Goal: Task Accomplishment & Management: Complete application form

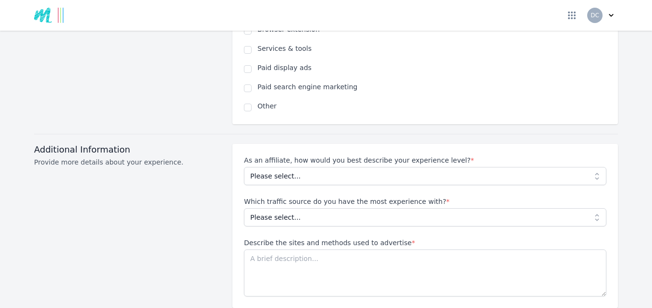
scroll to position [731, 0]
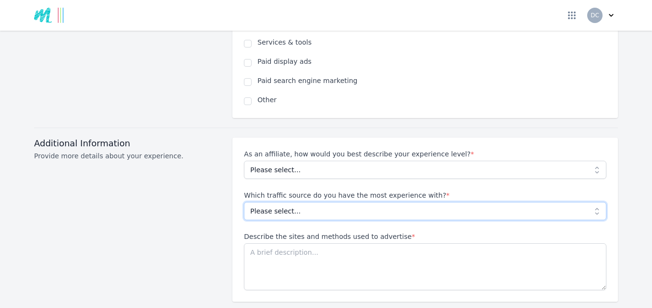
click at [593, 202] on select "Please select... No experience Social media Pay per click Media buying Organic …" at bounding box center [425, 211] width 363 height 18
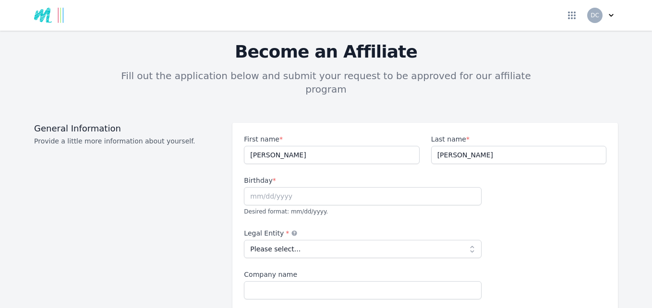
scroll to position [0, 0]
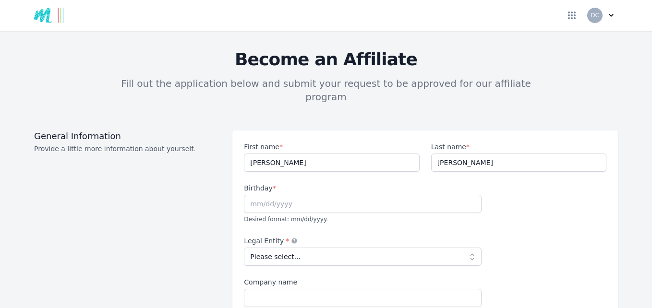
click at [610, 17] on button "DC" at bounding box center [602, 15] width 31 height 15
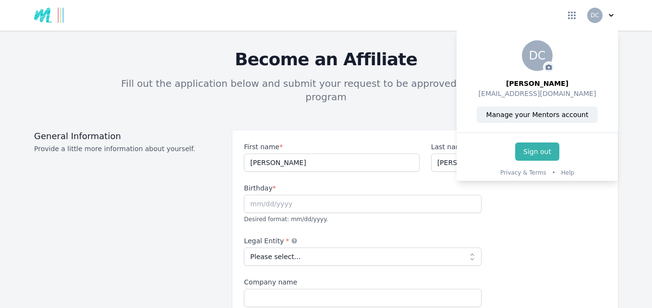
click at [610, 17] on button "DC" at bounding box center [602, 15] width 31 height 15
